Goal: Book appointment/travel/reservation

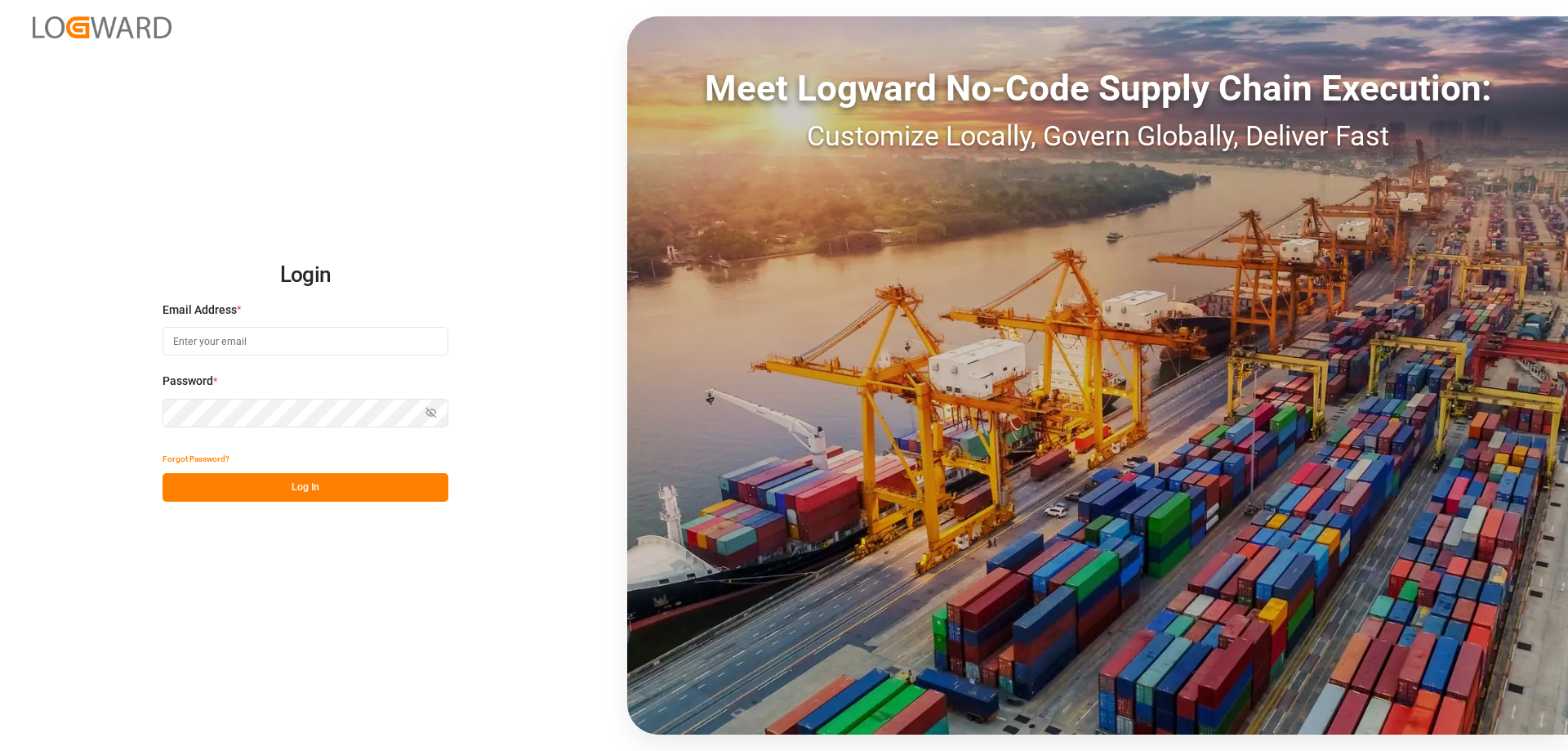
click at [240, 344] on input at bounding box center [305, 340] width 286 height 29
type input "[DOMAIN_NAME][EMAIL_ADDRESS][DOMAIN_NAME]"
click at [295, 492] on button "Log In" at bounding box center [305, 487] width 286 height 29
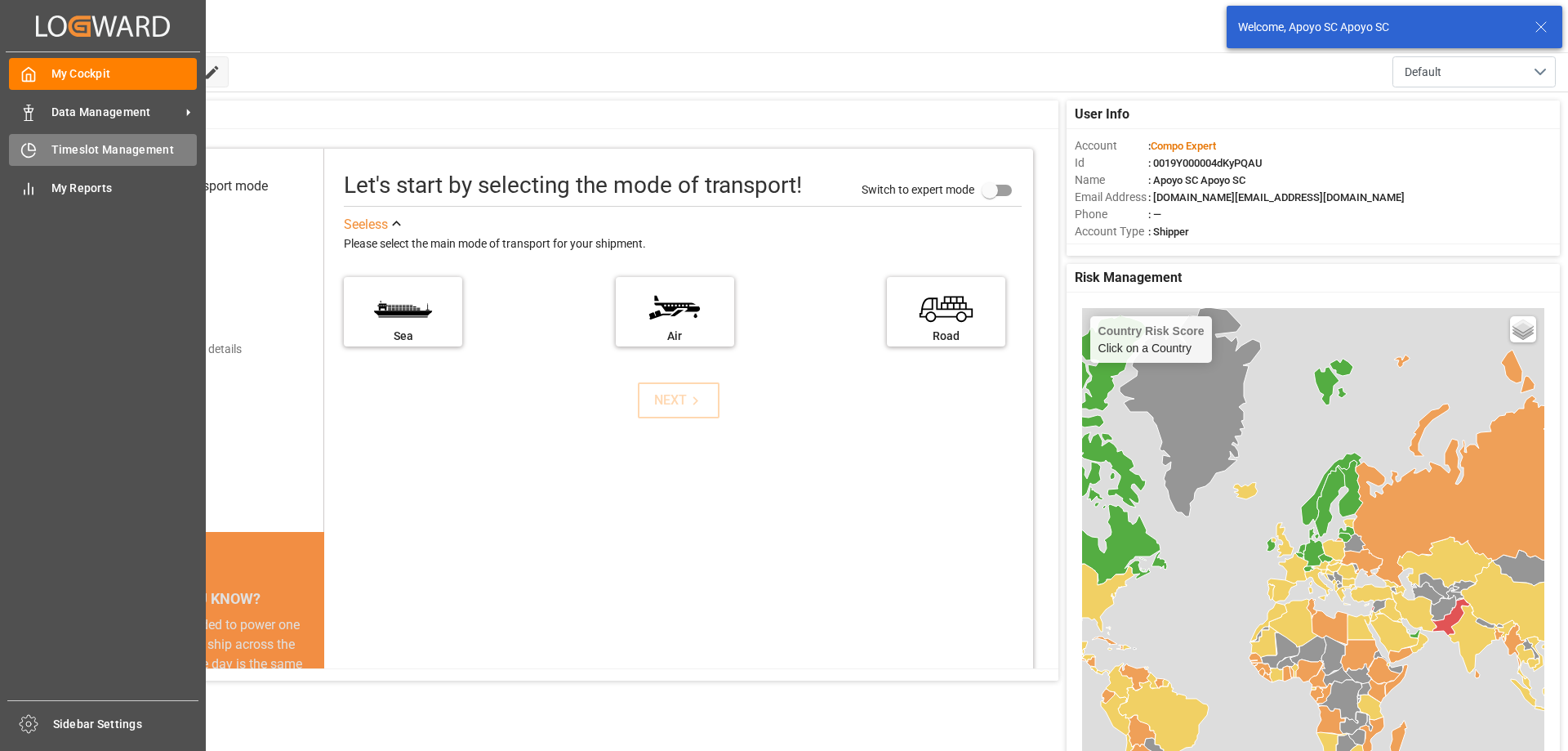
click at [24, 152] on icon at bounding box center [28, 150] width 17 height 17
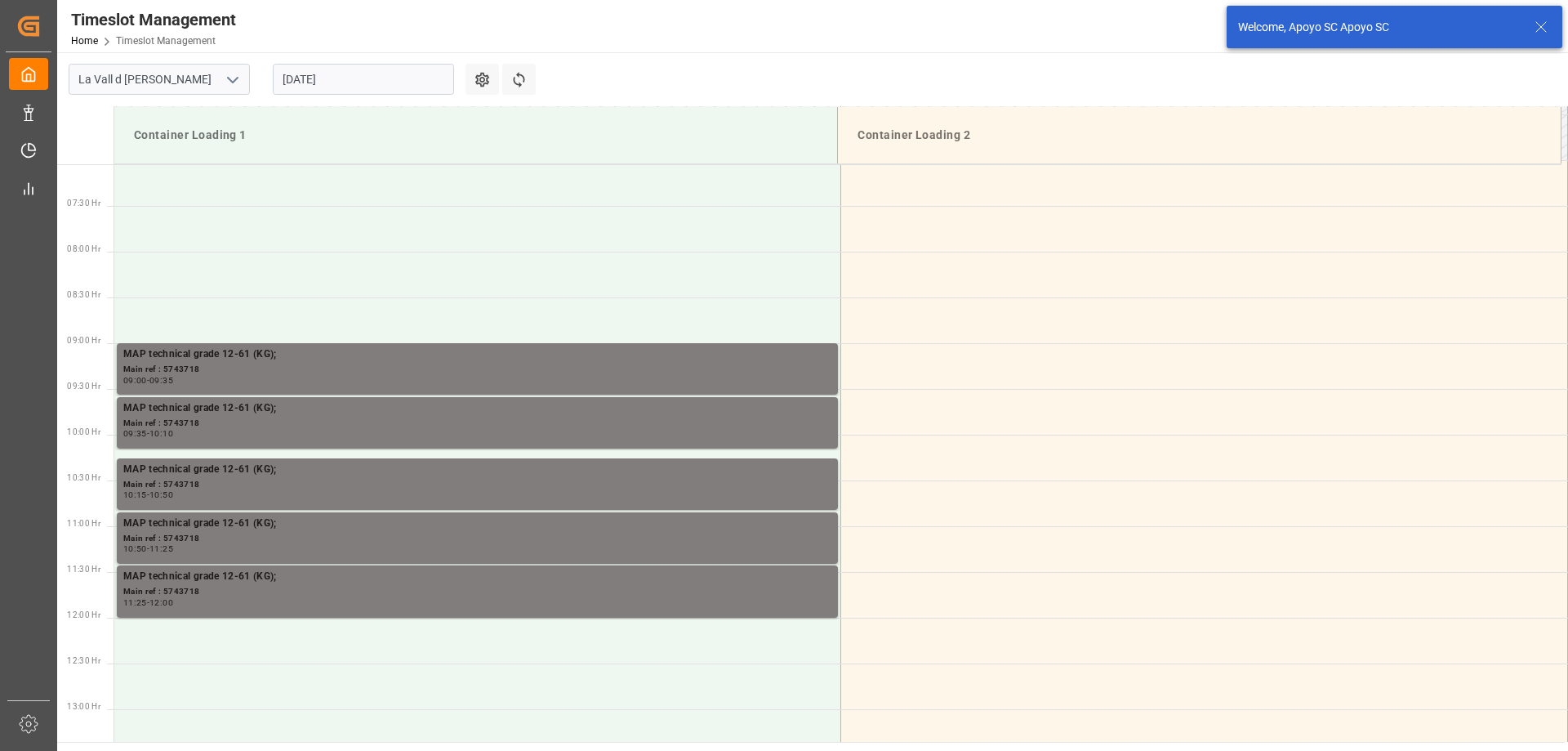
scroll to position [721, 0]
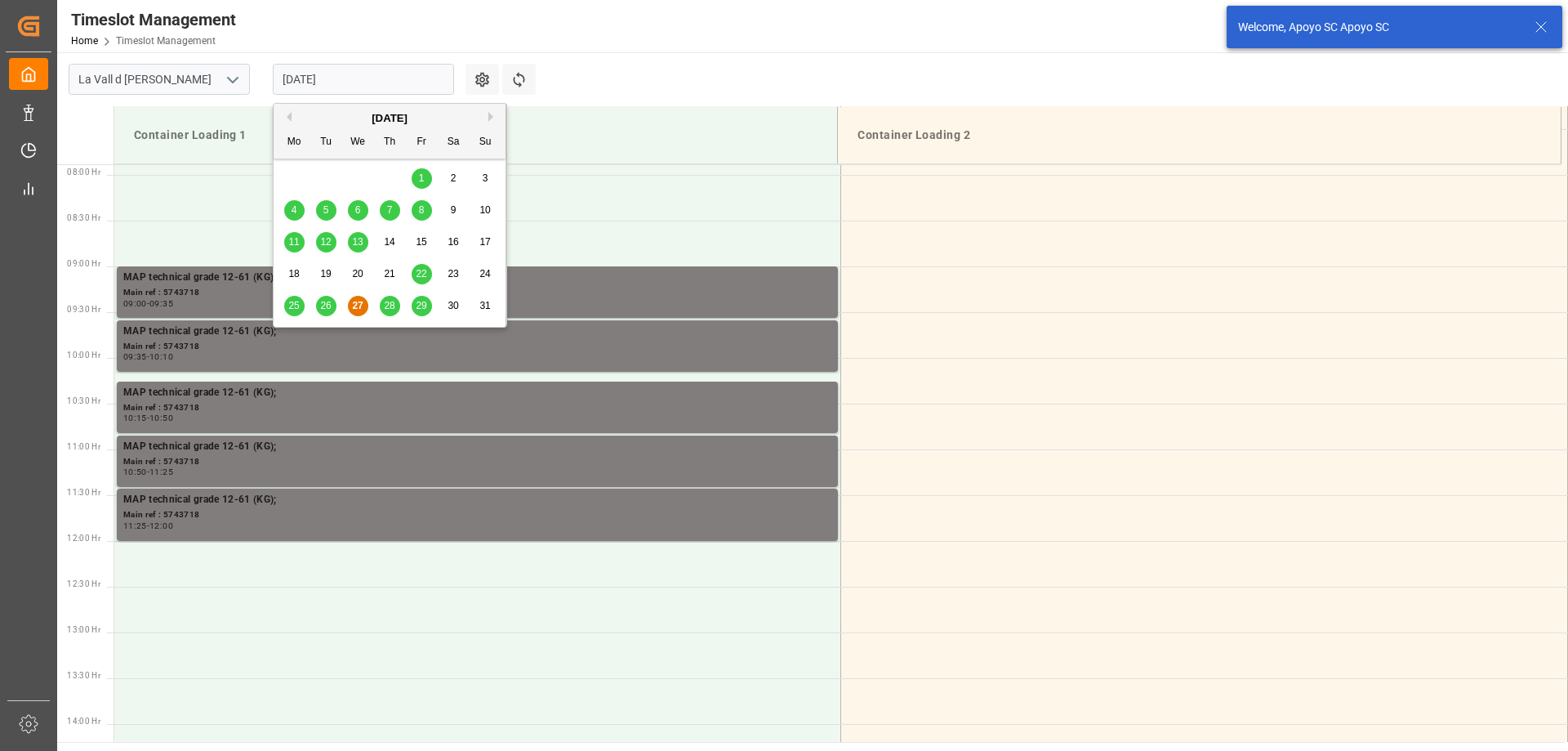
click at [290, 81] on input "[DATE]" at bounding box center [363, 79] width 181 height 31
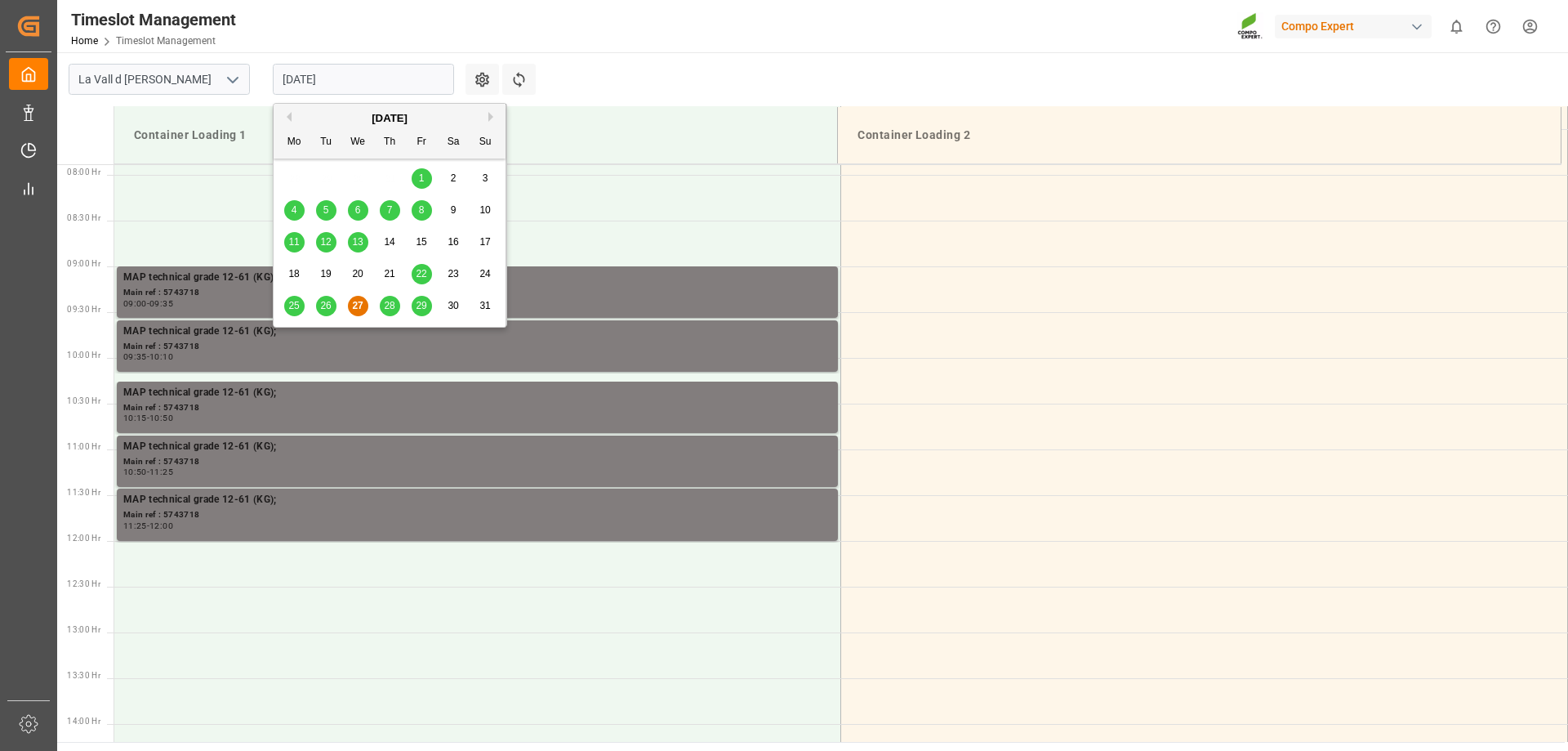
click at [391, 311] on span "28" at bounding box center [389, 305] width 10 height 11
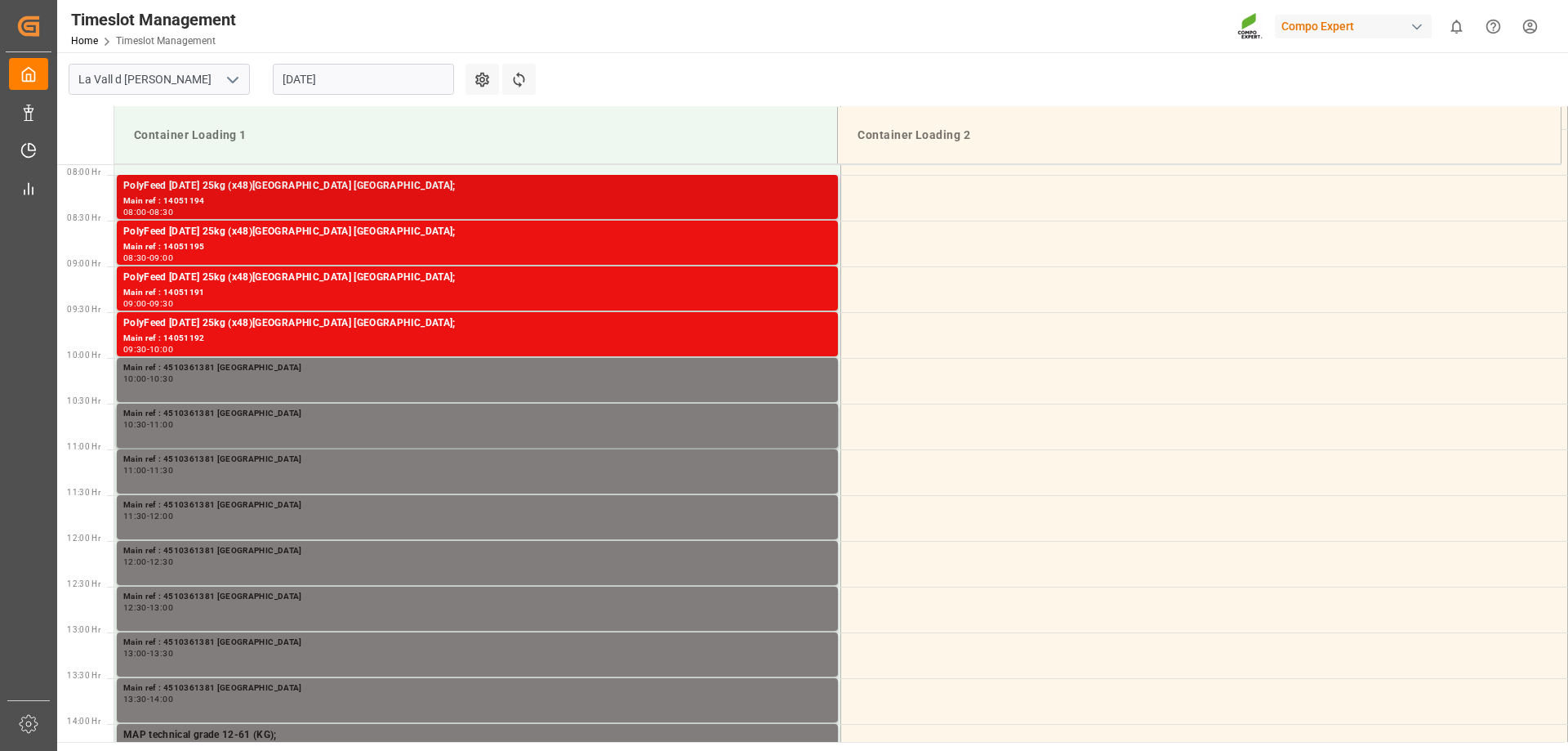
click at [383, 194] on div "Main ref : 14051194" at bounding box center [477, 201] width 708 height 14
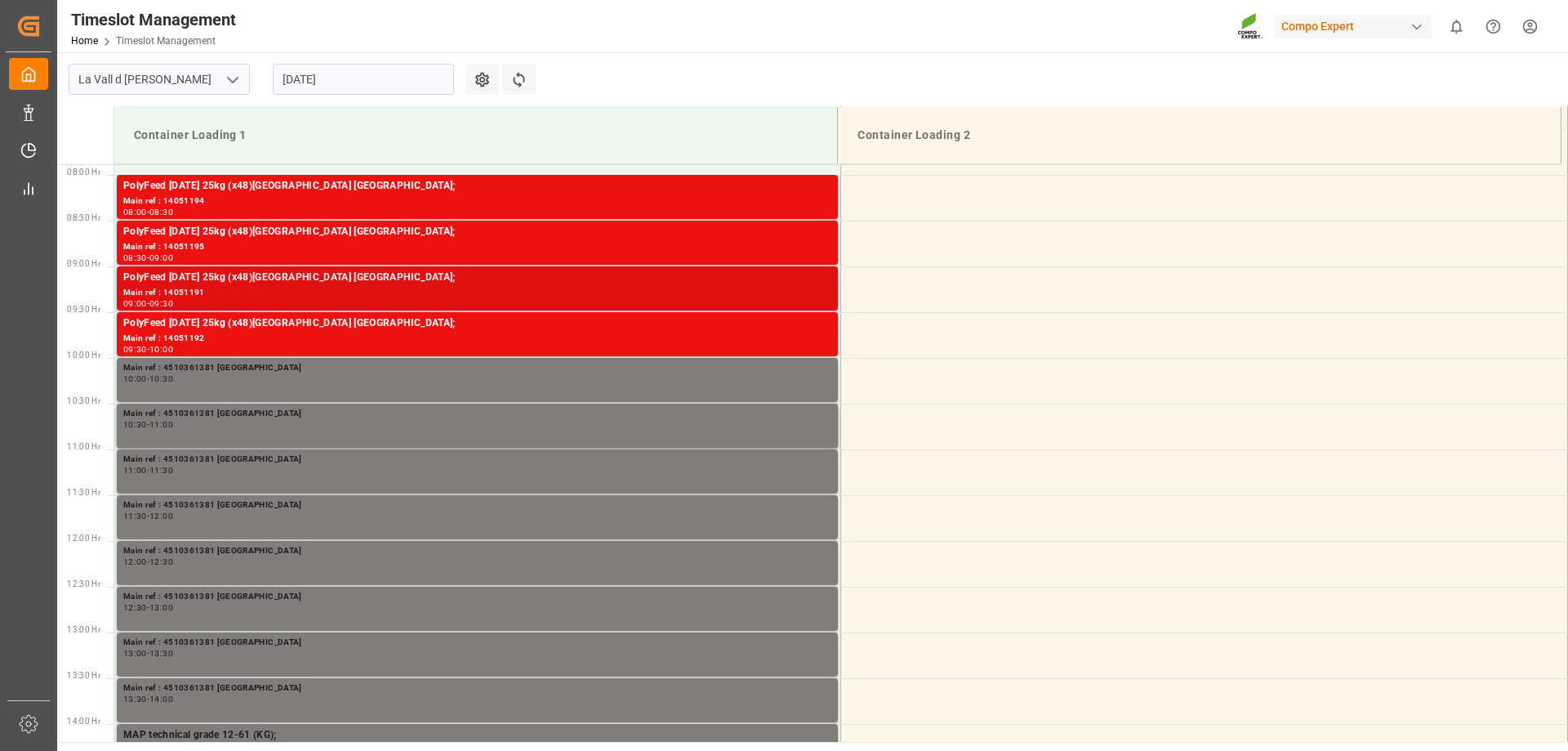
click at [324, 278] on div "PolyFeed [DATE] 25kg (x48)[GEOGRAPHIC_DATA] [GEOGRAPHIC_DATA];" at bounding box center [477, 277] width 708 height 17
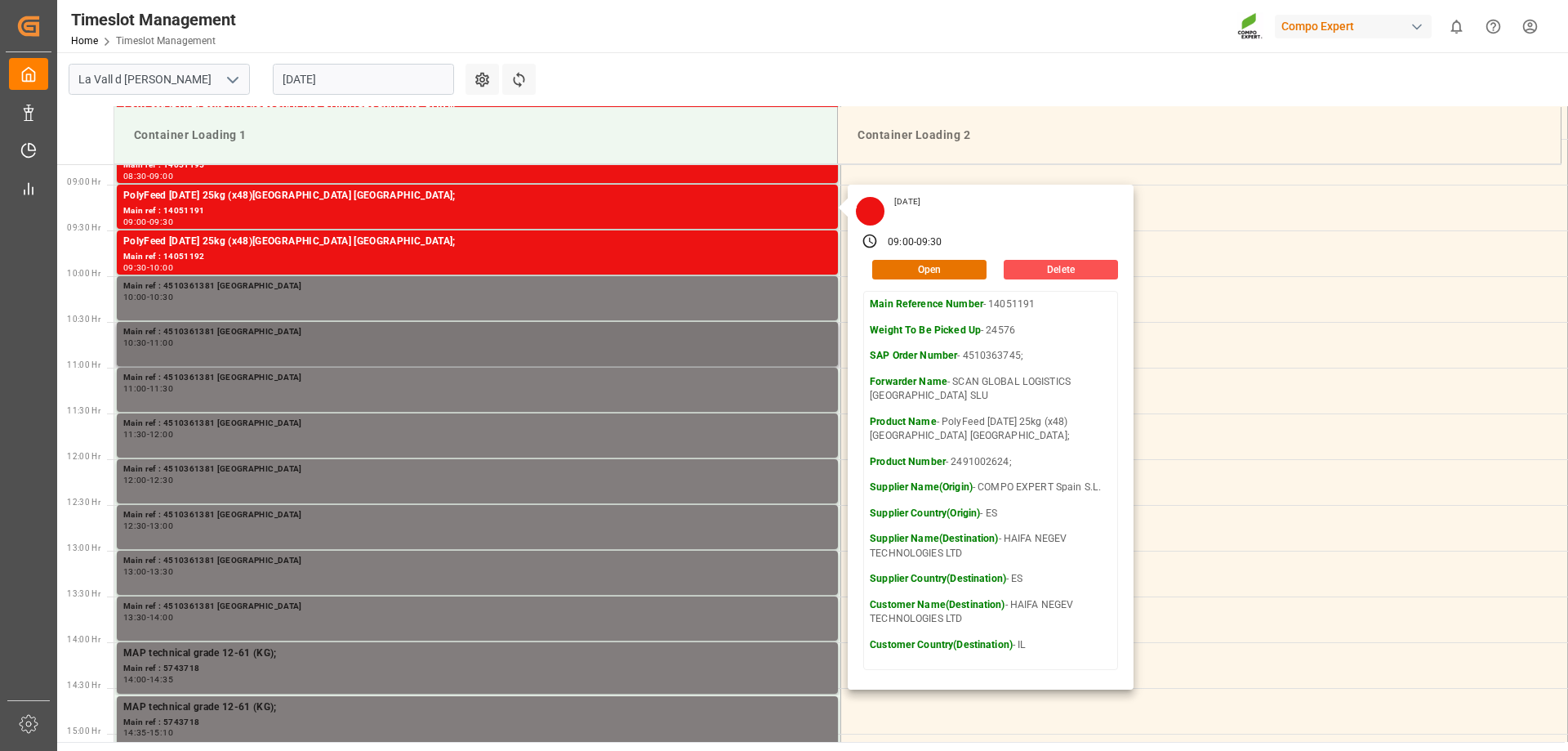
scroll to position [885, 0]
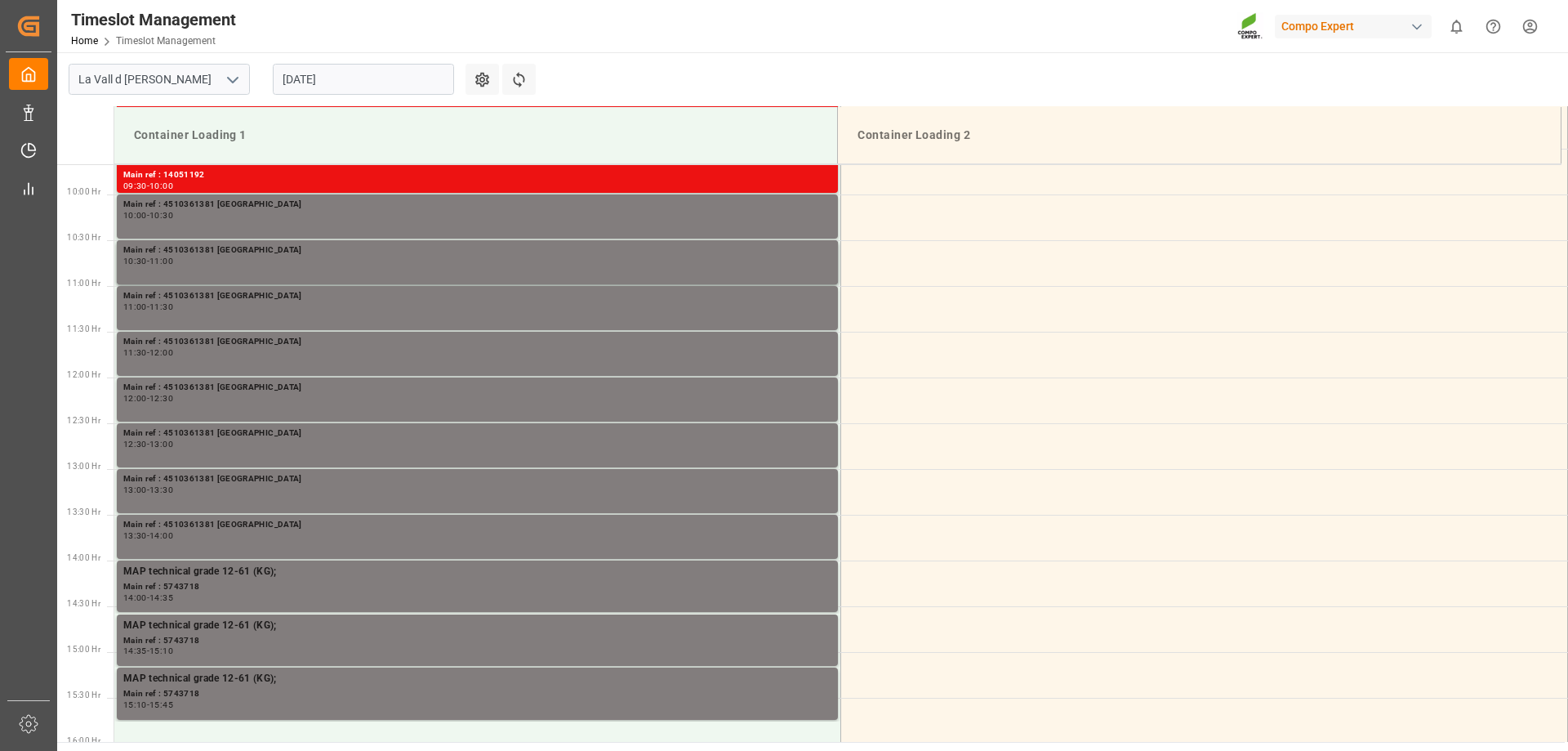
click at [687, 39] on div "Timeslot Management Home Timeslot Management Compo Expert 0 Notifications Only …" at bounding box center [806, 26] width 1522 height 53
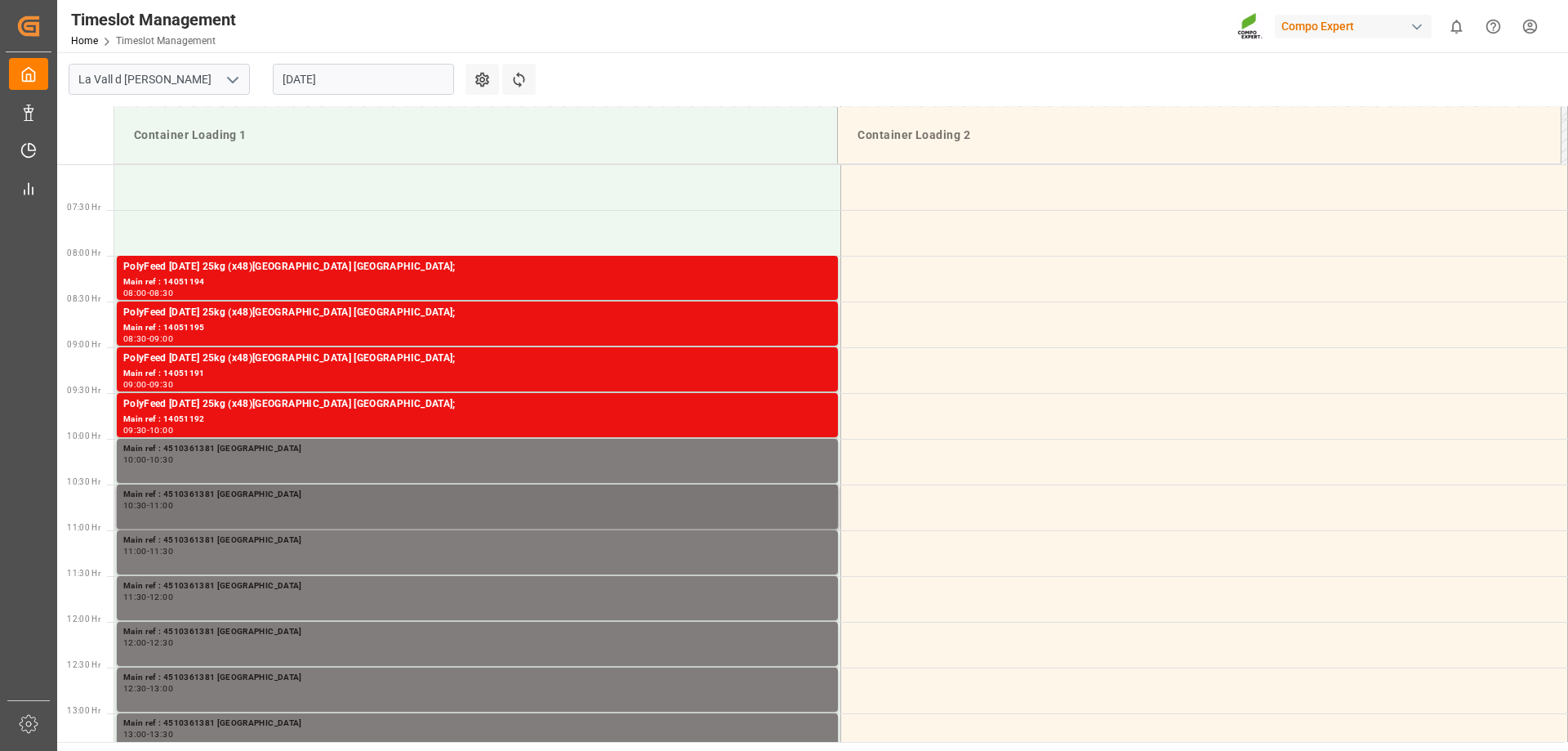
scroll to position [640, 0]
